Goal: Use online tool/utility: Utilize a website feature to perform a specific function

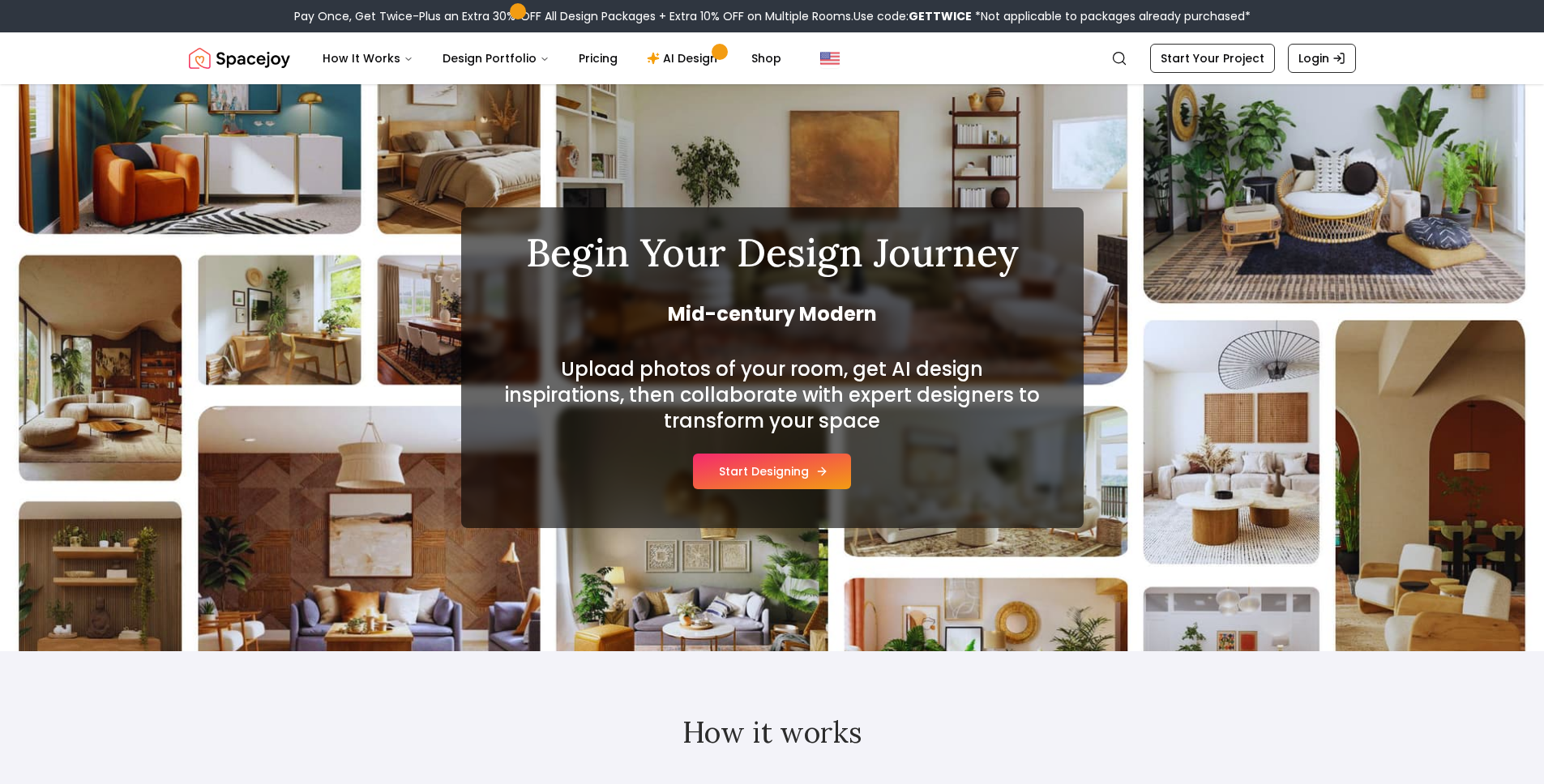
click at [771, 476] on button "Start Designing" at bounding box center [772, 471] width 158 height 36
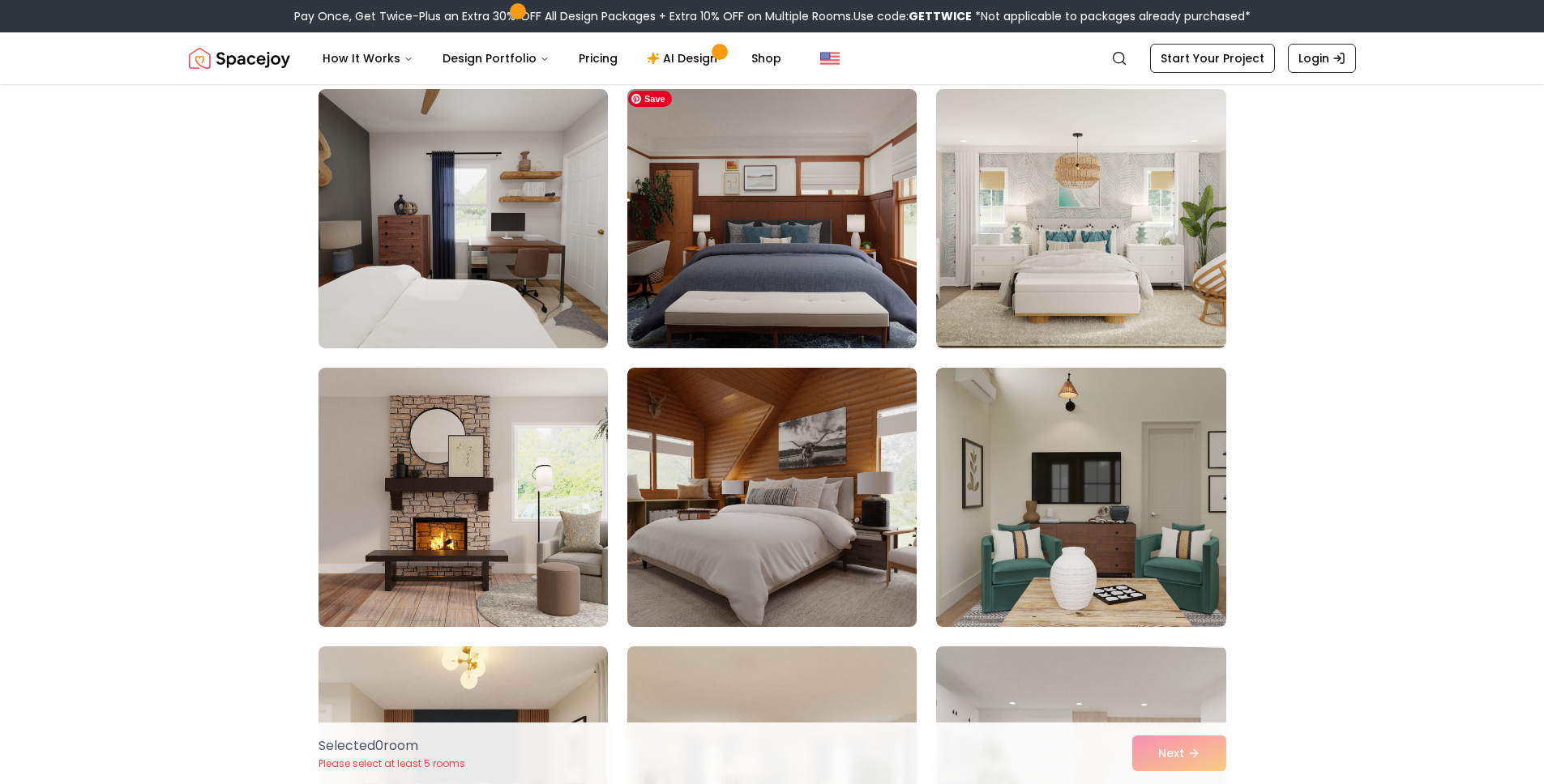
scroll to position [298, 0]
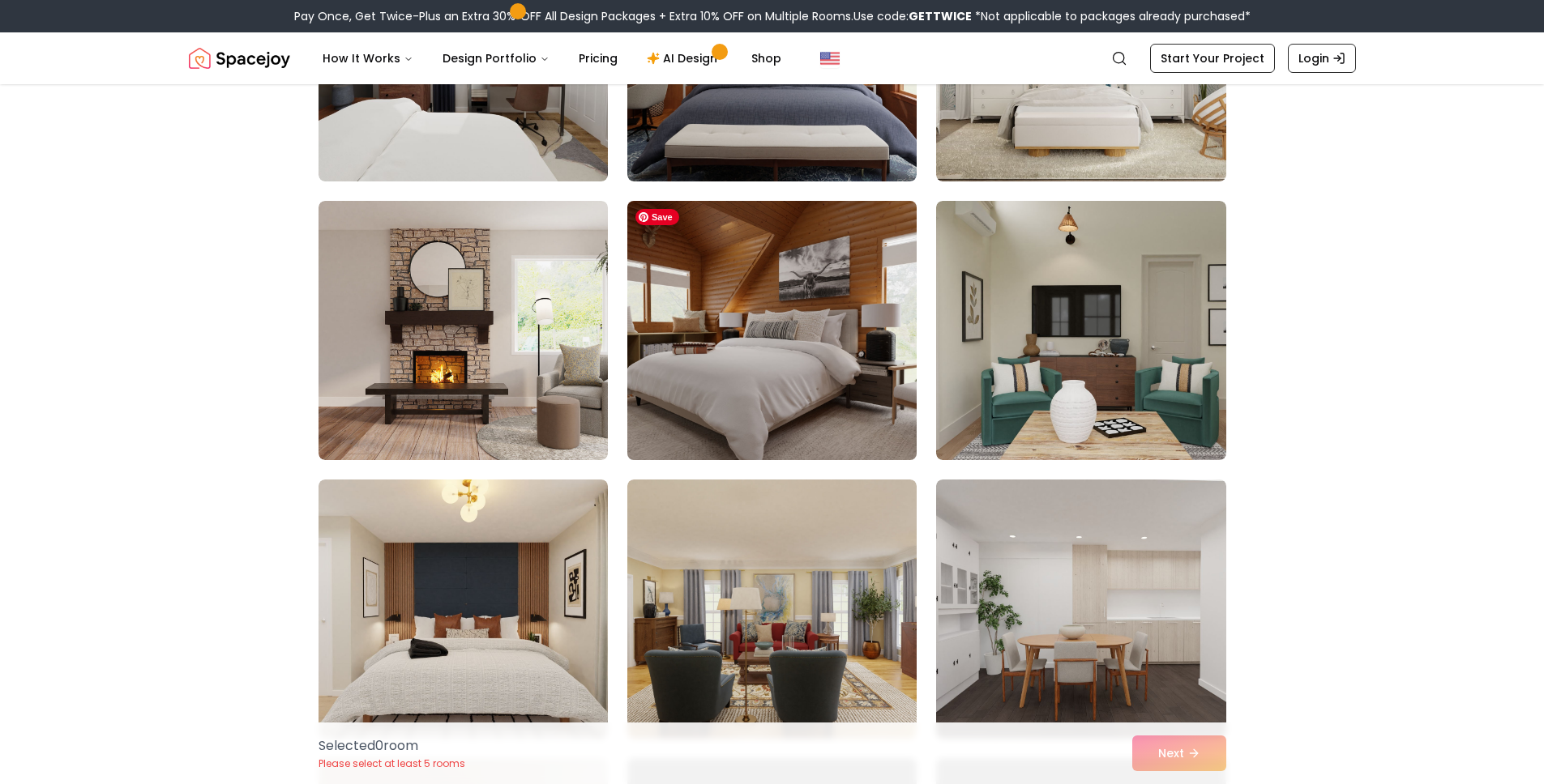
click at [777, 417] on img at bounding box center [772, 331] width 304 height 272
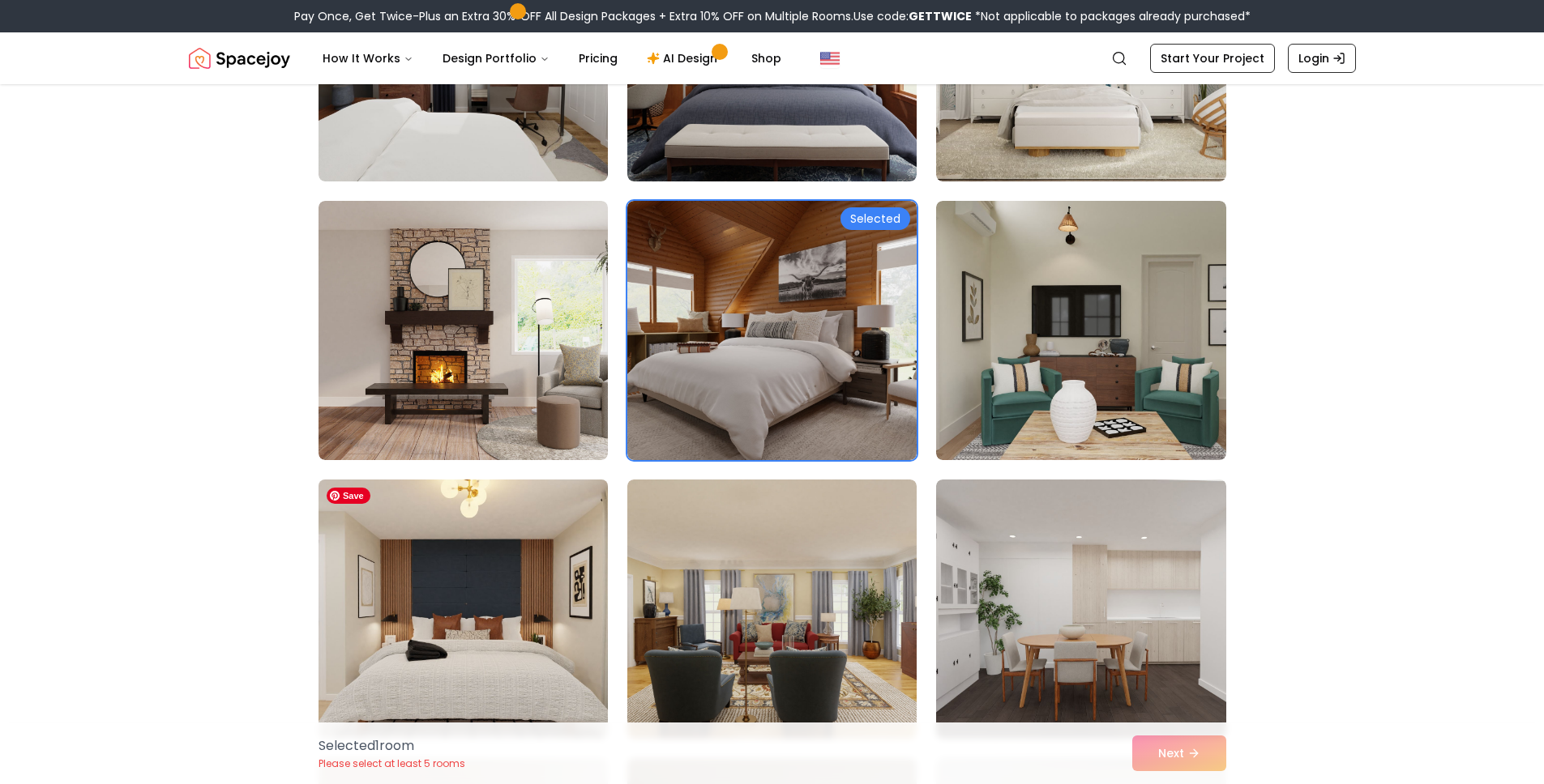
click at [557, 556] on img at bounding box center [463, 609] width 304 height 272
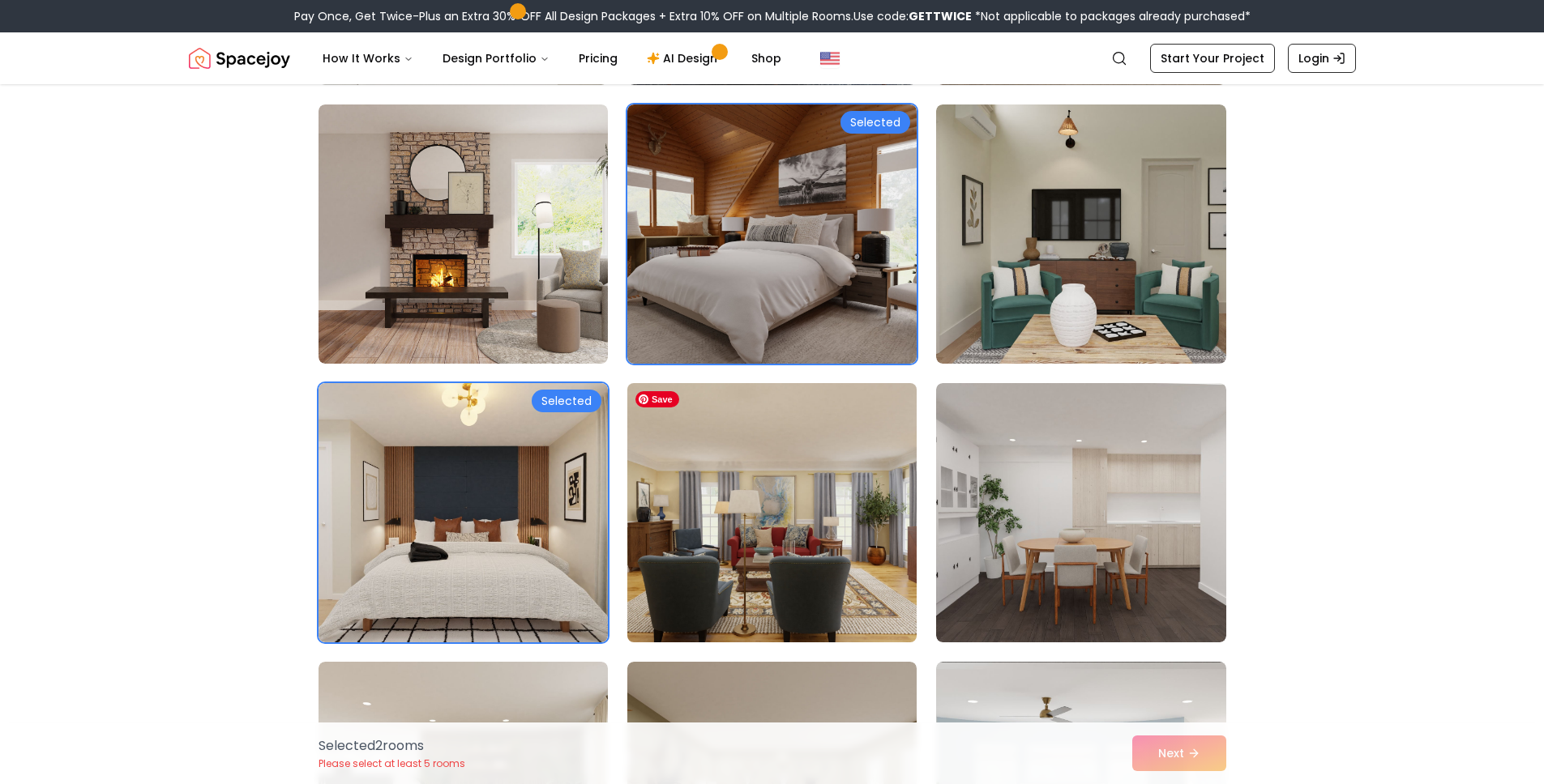
scroll to position [572, 0]
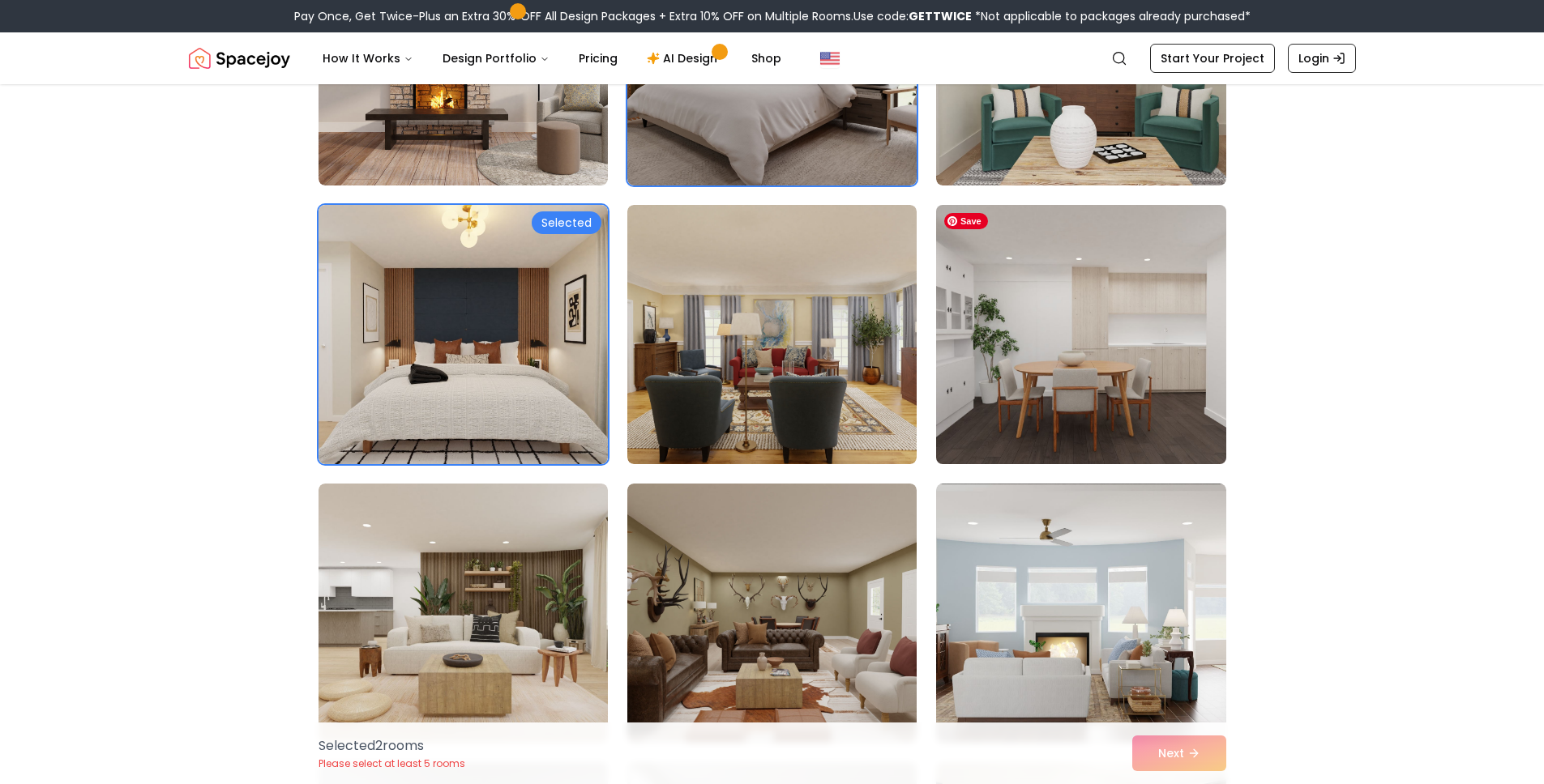
click at [1091, 409] on img at bounding box center [1081, 335] width 304 height 272
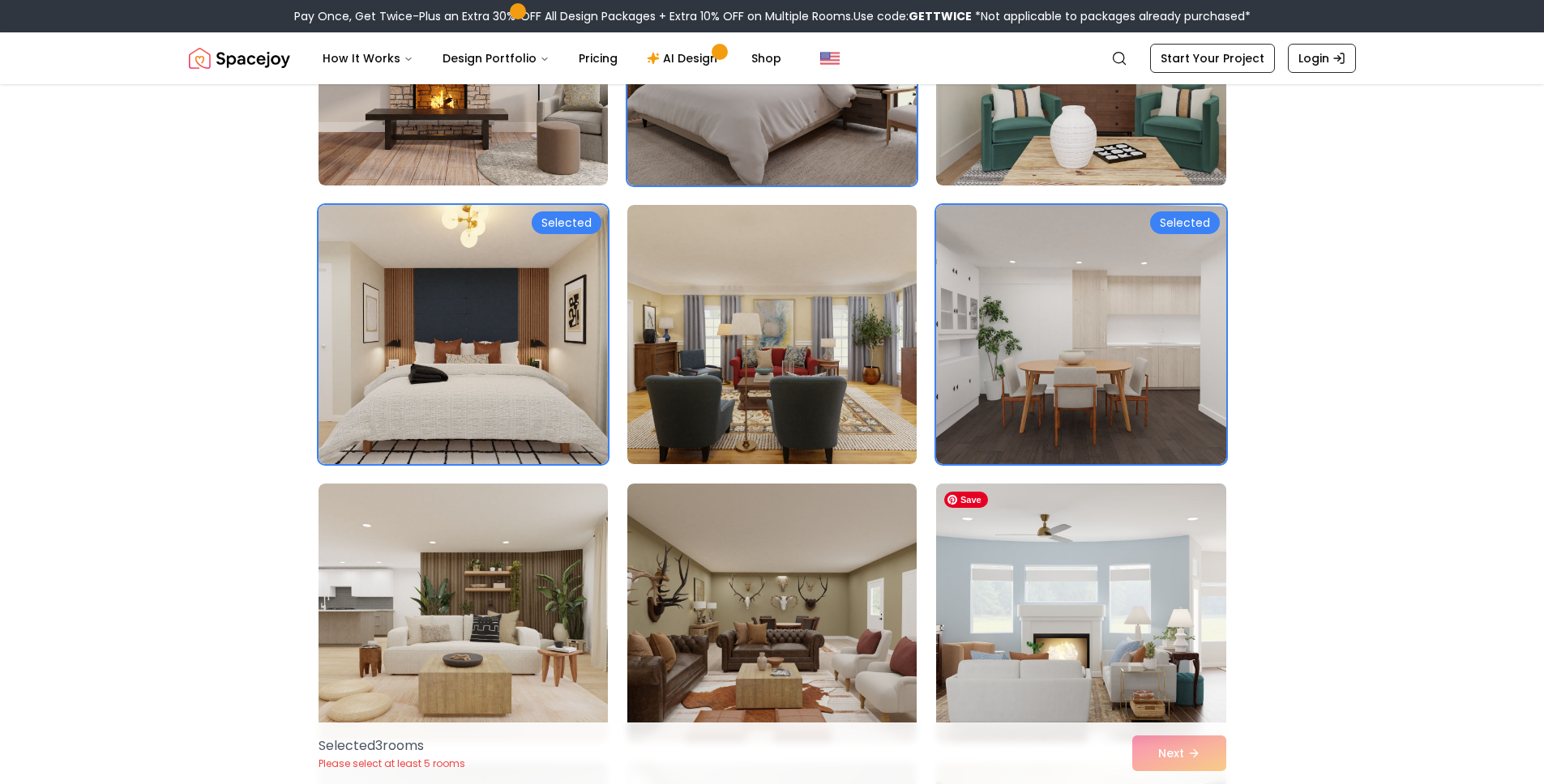
click at [1083, 590] on img at bounding box center [1081, 613] width 304 height 272
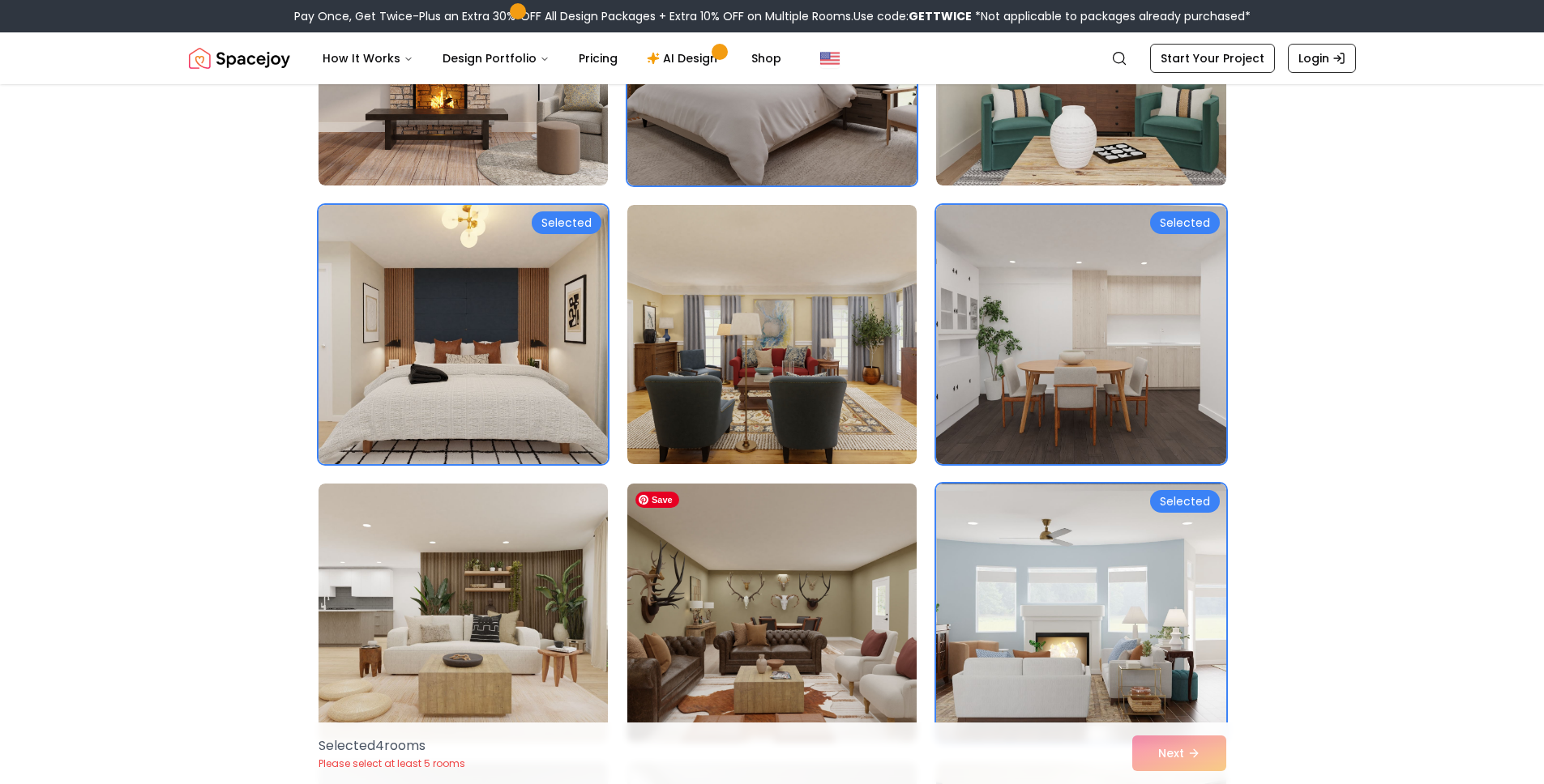
click at [792, 609] on img at bounding box center [772, 613] width 304 height 272
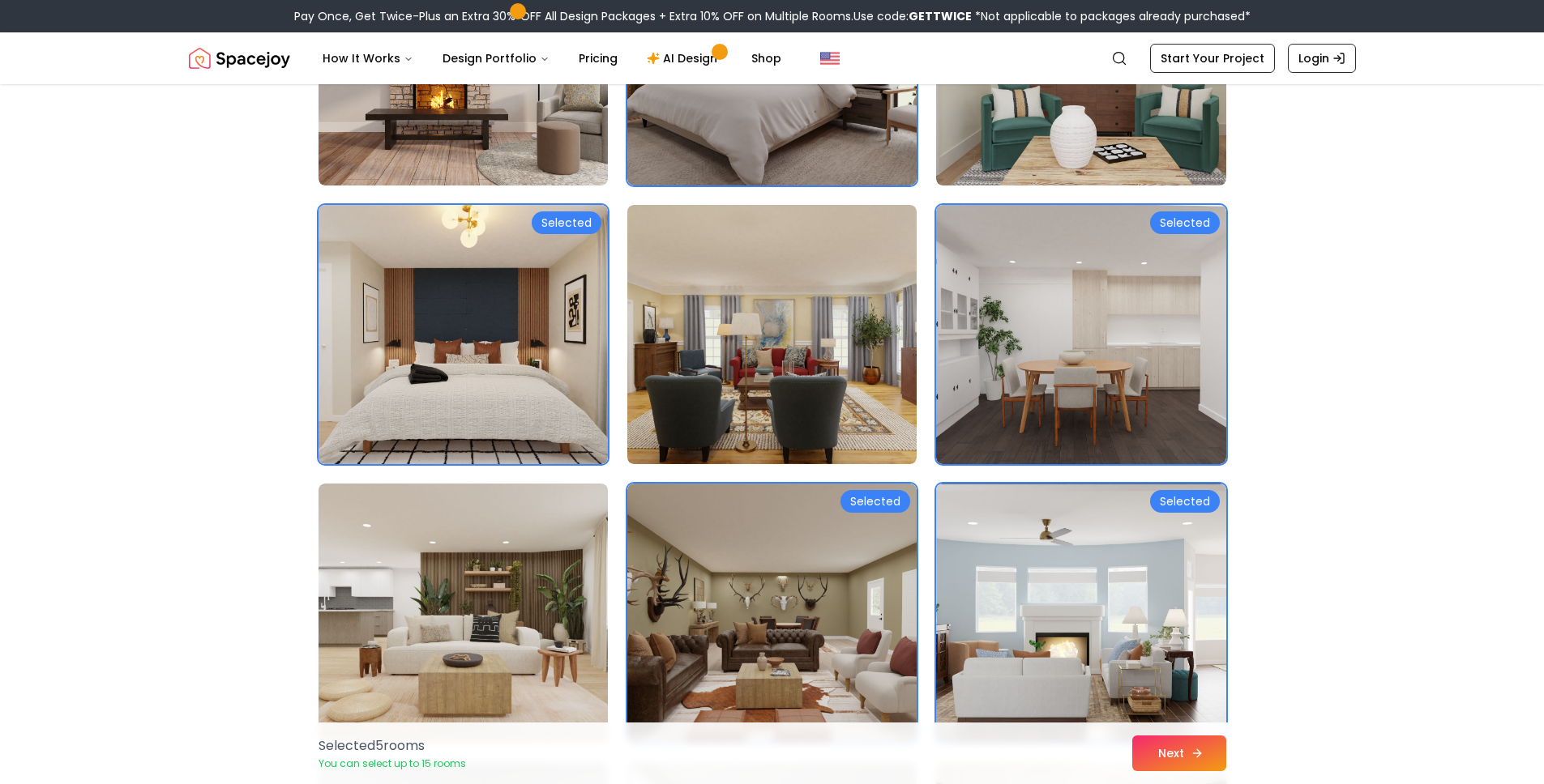
click at [1154, 748] on button "Next" at bounding box center [1179, 753] width 94 height 36
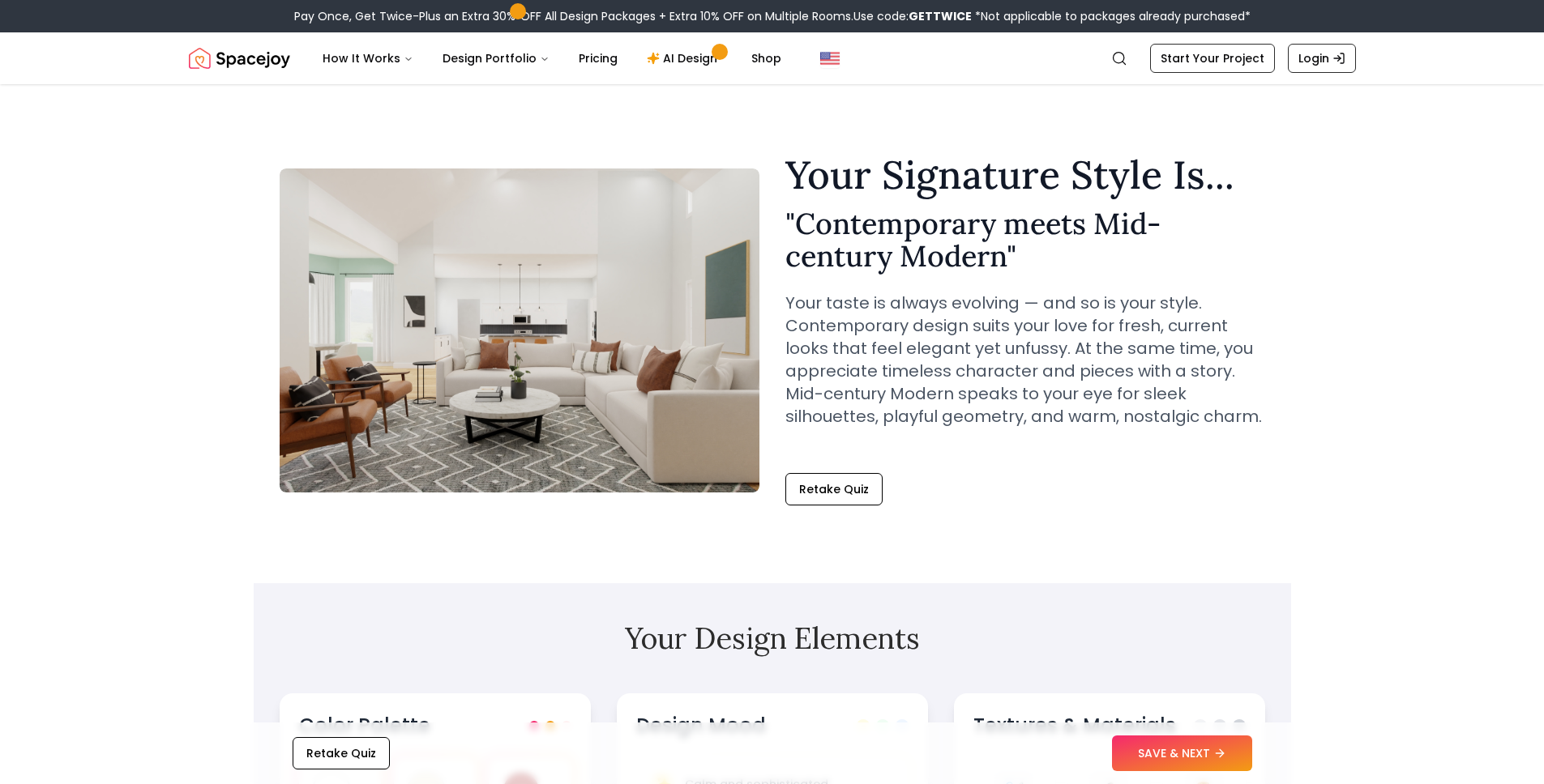
scroll to position [343, 0]
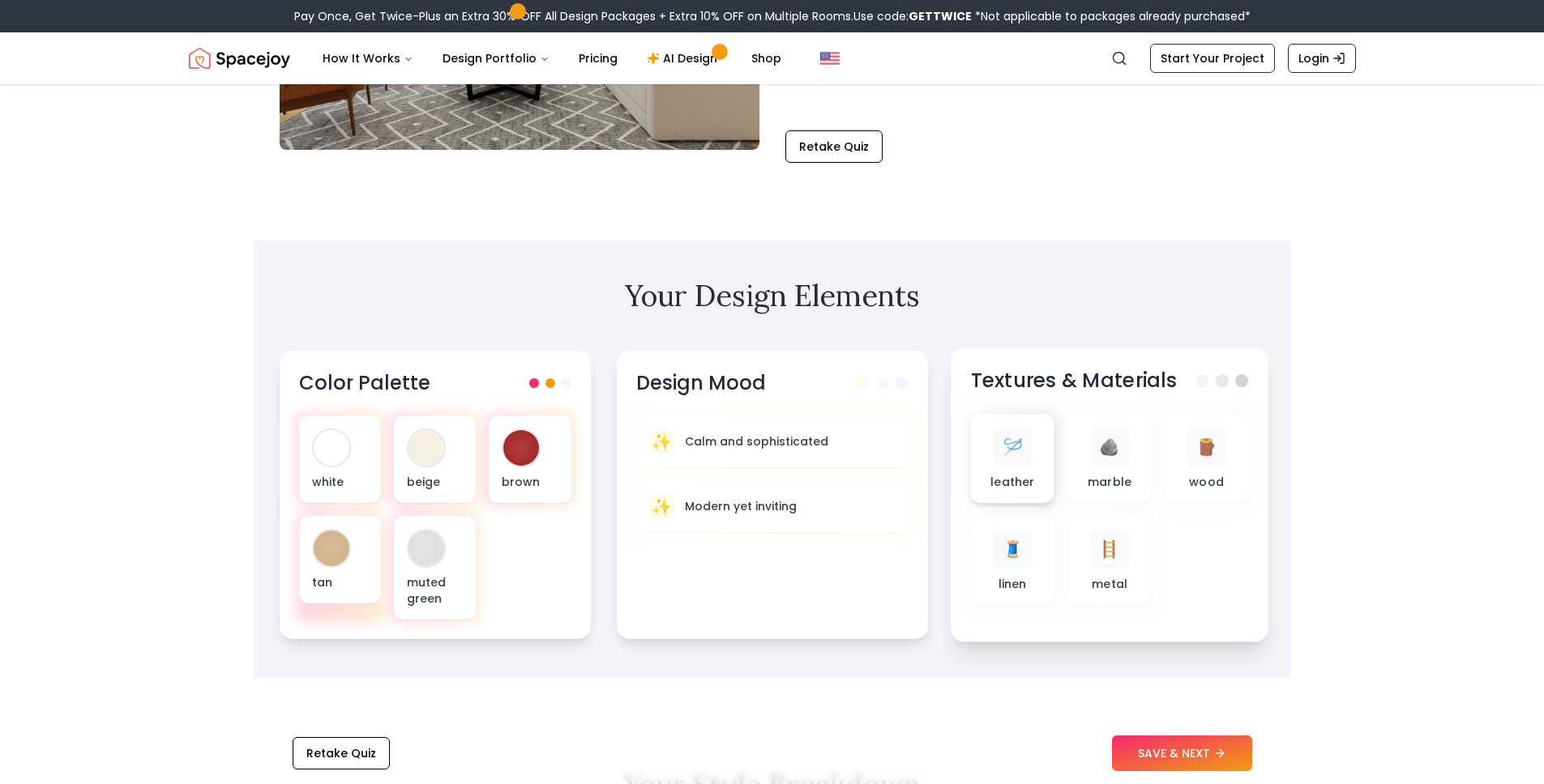
click at [1050, 454] on div "🪡 leather" at bounding box center [1012, 458] width 84 height 89
click at [1190, 757] on button "SAVE & NEXT" at bounding box center [1181, 753] width 140 height 36
